Goal: Check status: Check status

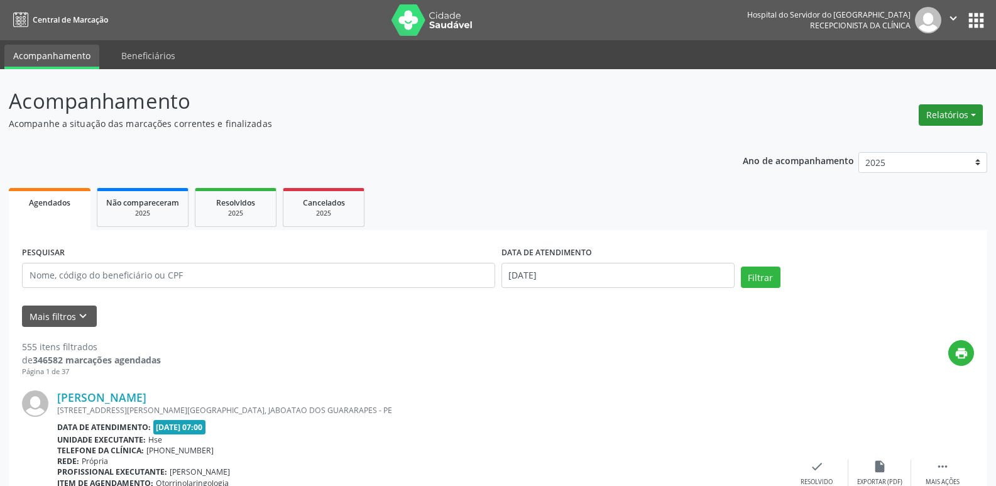
click at [961, 109] on button "Relatórios" at bounding box center [951, 114] width 64 height 21
click at [909, 139] on link "Agendamentos" at bounding box center [915, 142] width 135 height 18
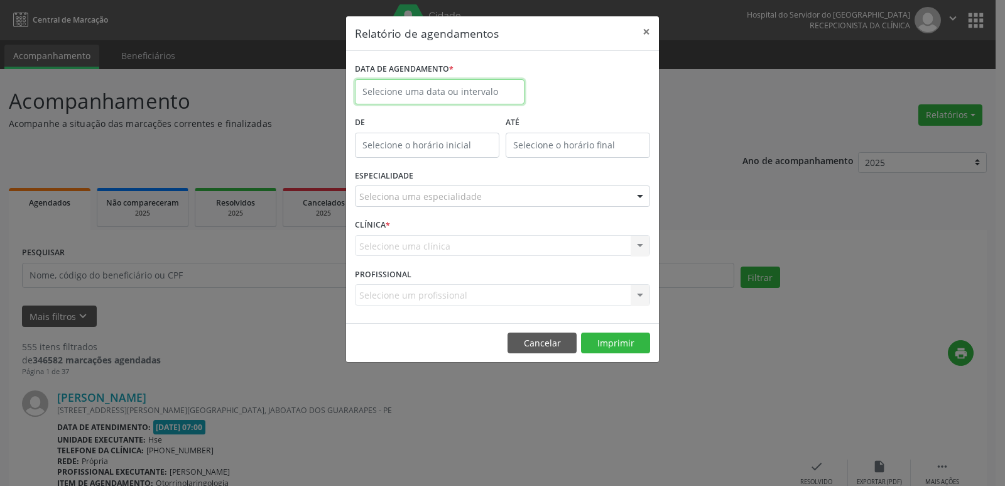
click at [397, 93] on input "text" at bounding box center [440, 91] width 170 height 25
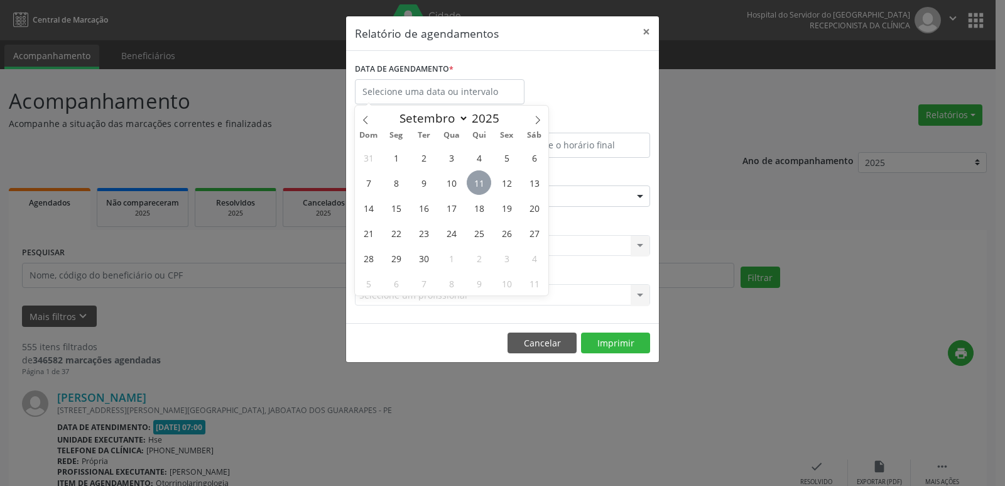
click at [483, 181] on span "11" at bounding box center [479, 182] width 25 height 25
type input "[DATE]"
click at [483, 181] on span "11" at bounding box center [479, 182] width 25 height 25
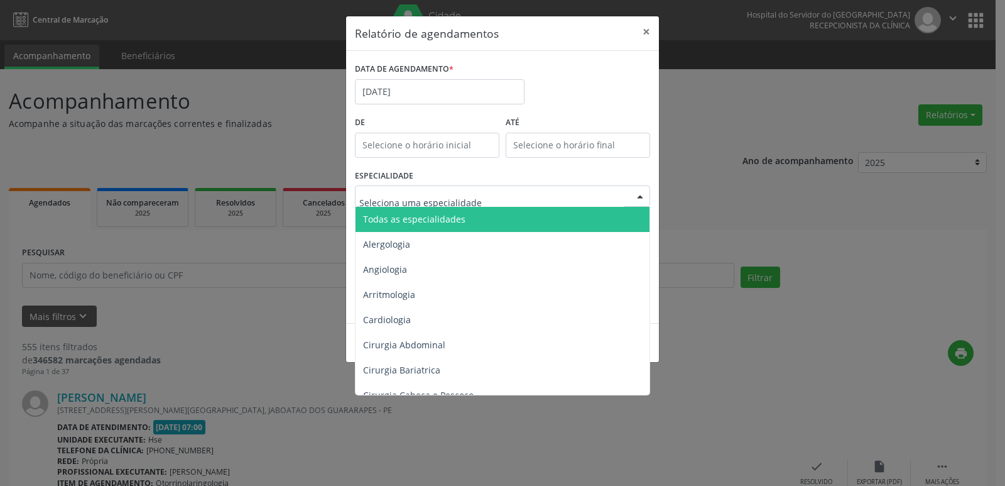
click at [638, 192] on div at bounding box center [640, 196] width 19 height 21
click at [427, 213] on span "Todas as especialidades" at bounding box center [414, 219] width 102 height 12
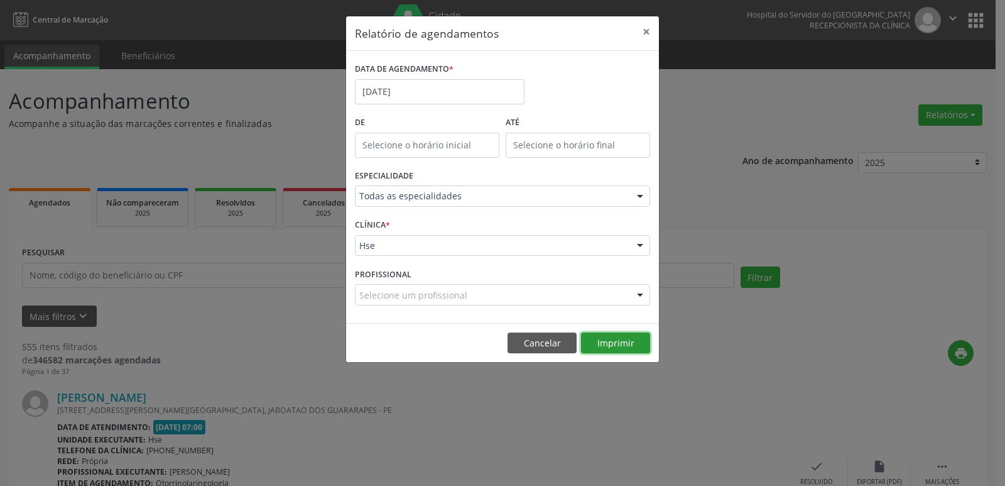
click at [611, 341] on button "Imprimir" at bounding box center [615, 342] width 69 height 21
